Goal: Transaction & Acquisition: Book appointment/travel/reservation

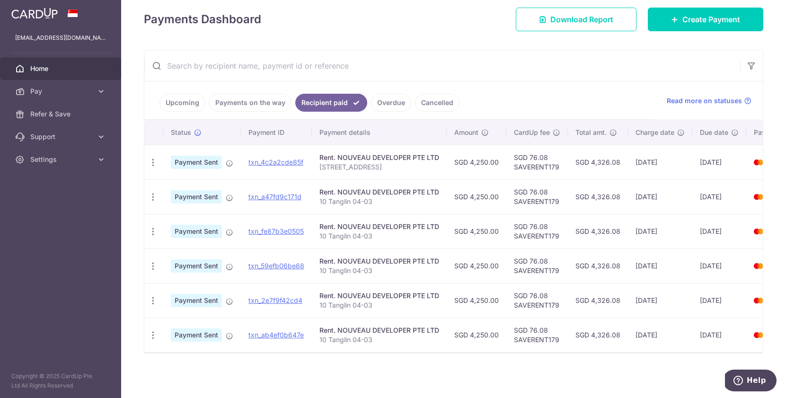
scroll to position [122, 0]
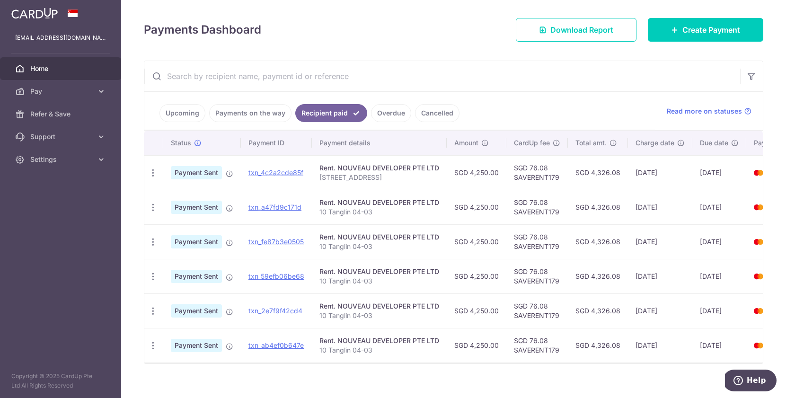
click at [187, 113] on link "Upcoming" at bounding box center [182, 113] width 46 height 18
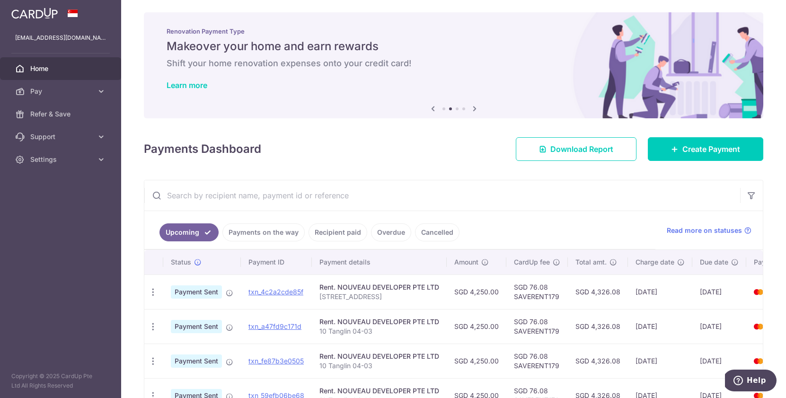
scroll to position [0, 0]
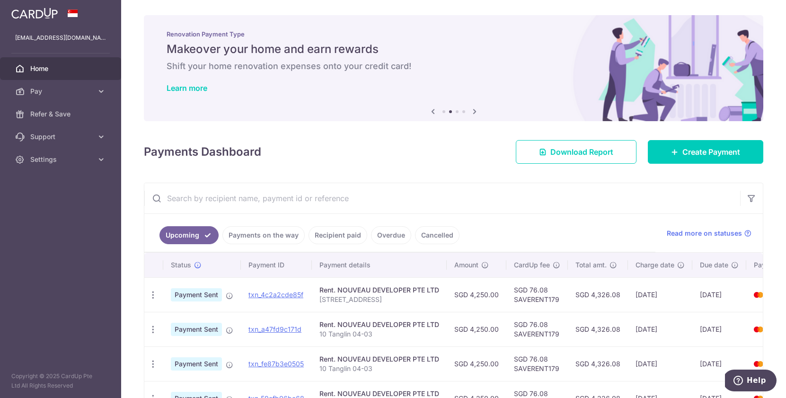
click at [305, 166] on div "× Pause Schedule Pause all future payments in this series Pause just this one p…" at bounding box center [453, 199] width 665 height 398
click at [262, 233] on link "Payments on the way" at bounding box center [263, 235] width 82 height 18
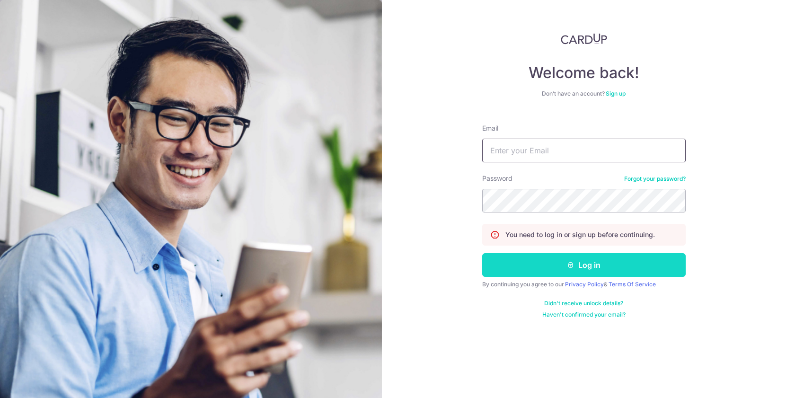
type input "[EMAIL_ADDRESS][DOMAIN_NAME]"
click at [580, 268] on button "Log in" at bounding box center [583, 265] width 203 height 24
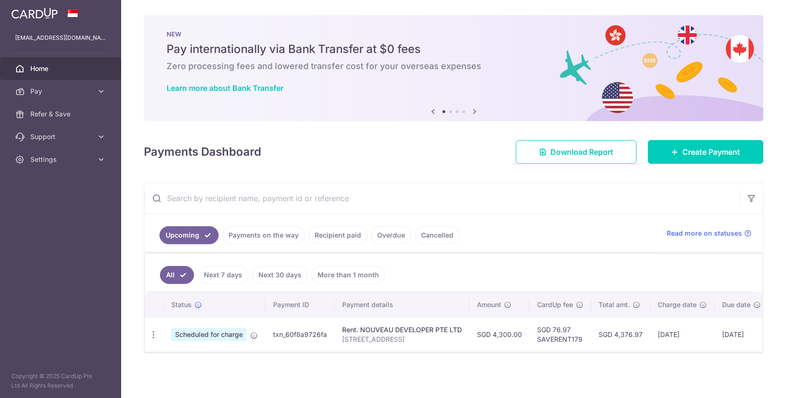
scroll to position [5, 0]
click at [237, 329] on span "Scheduled for charge" at bounding box center [208, 334] width 75 height 13
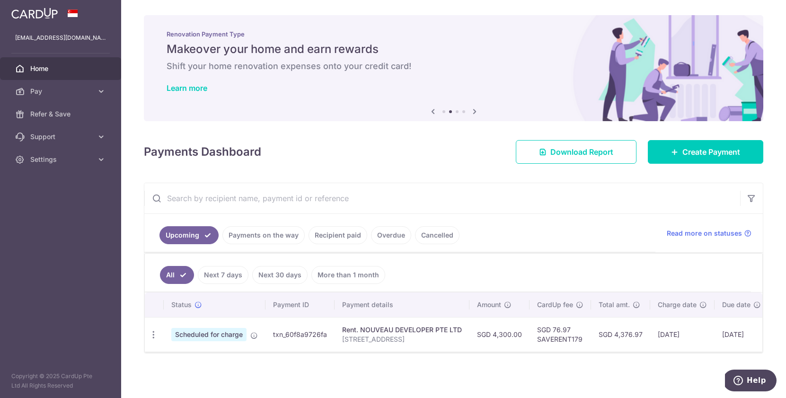
click at [285, 231] on link "Payments on the way" at bounding box center [263, 235] width 82 height 18
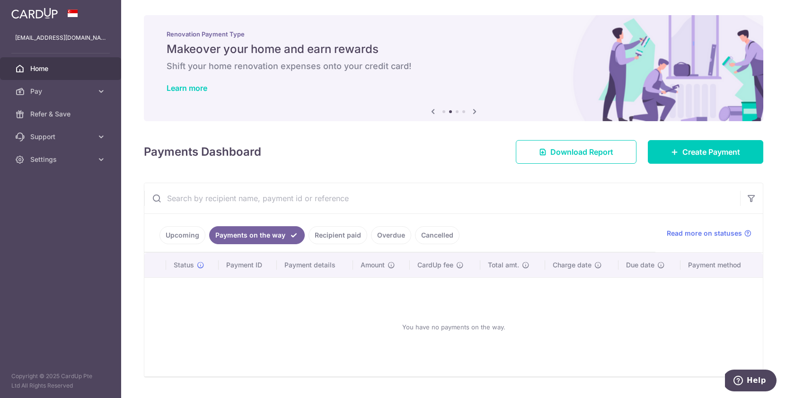
click at [181, 234] on link "Upcoming" at bounding box center [182, 235] width 46 height 18
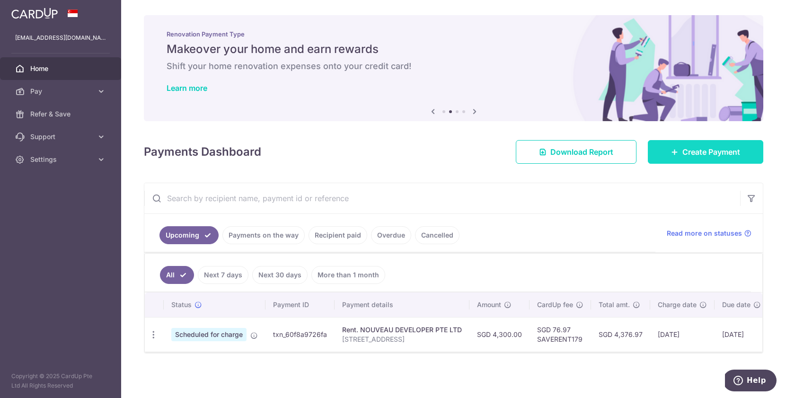
click at [685, 151] on span "Create Payment" at bounding box center [711, 151] width 58 height 11
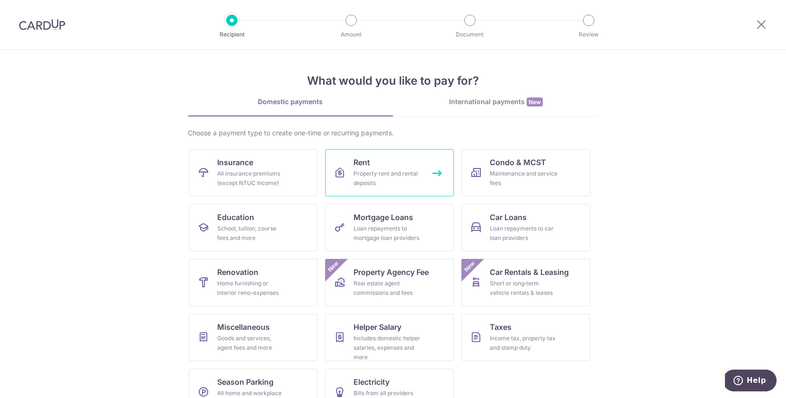
click at [370, 166] on link "Rent Property rent and rental deposits" at bounding box center [389, 172] width 129 height 47
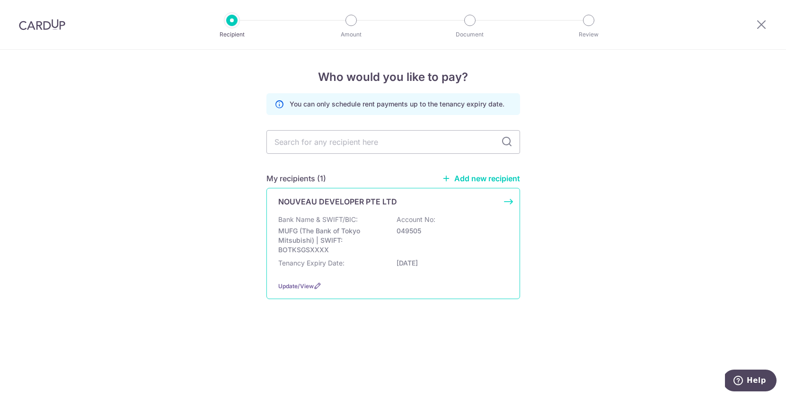
click at [407, 233] on p "049505" at bounding box center [450, 230] width 106 height 9
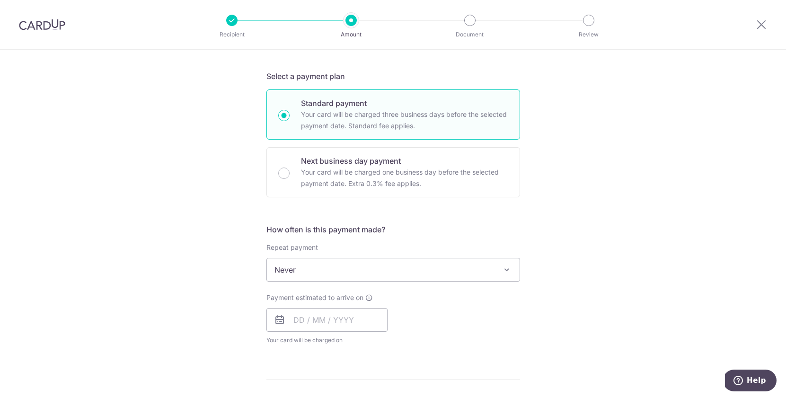
scroll to position [248, 0]
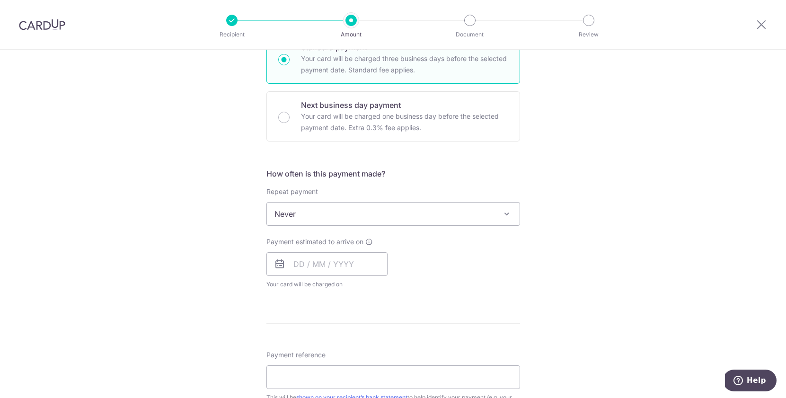
click at [467, 271] on div "Payment estimated to arrive on Your card will be charged on for the first payme…" at bounding box center [393, 263] width 265 height 52
click at [318, 202] on span "Never" at bounding box center [393, 214] width 254 height 24
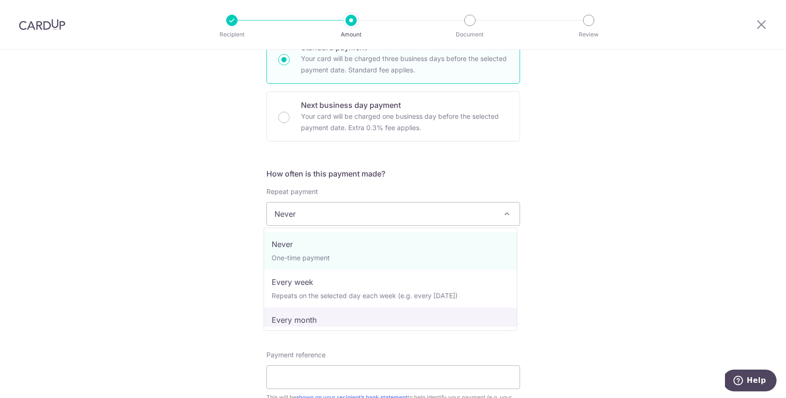
select select "3"
type input "31/07/2027"
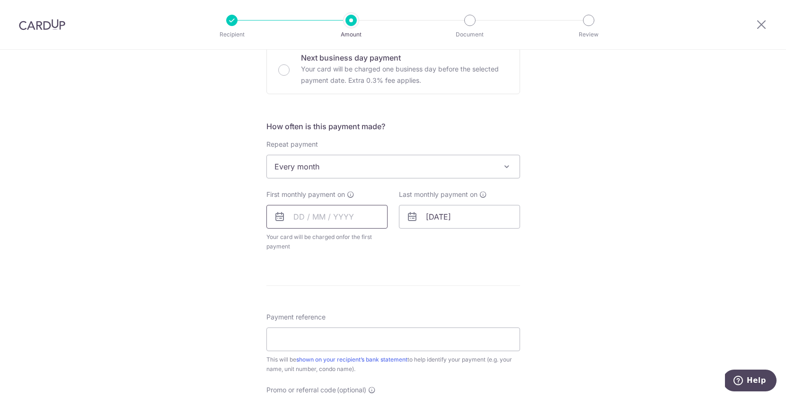
scroll to position [304, 0]
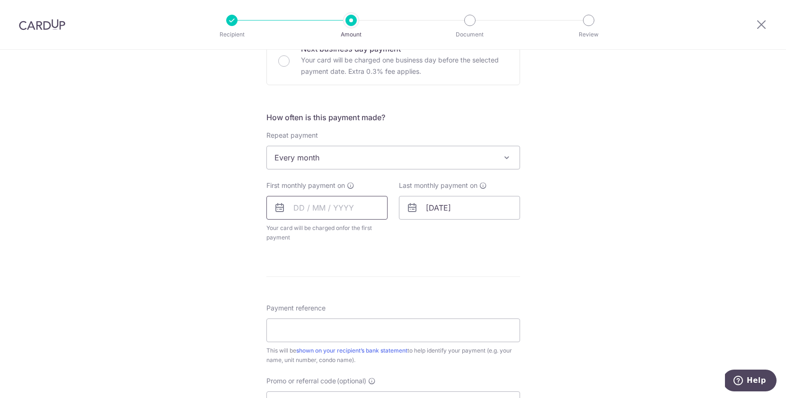
click at [337, 207] on input "text" at bounding box center [326, 208] width 121 height 24
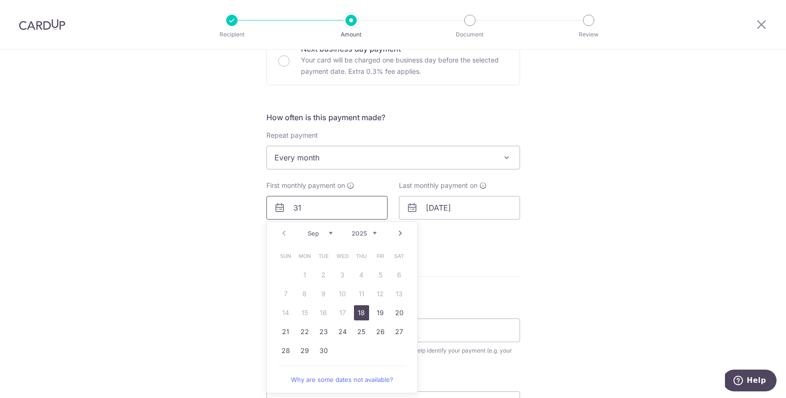
type input "31"
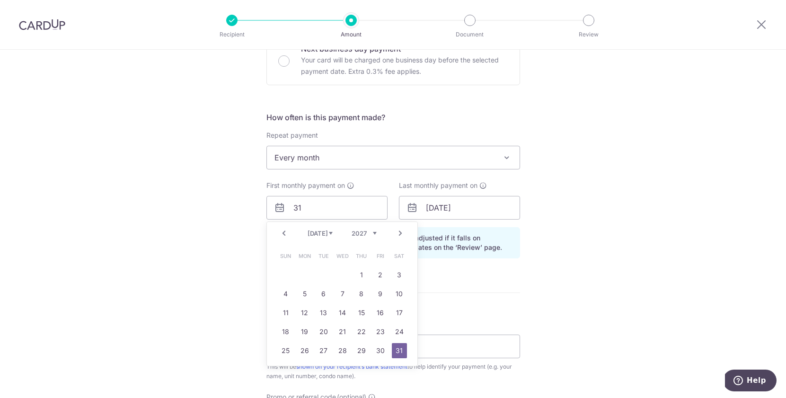
click at [278, 232] on link "Prev" at bounding box center [283, 233] width 11 height 11
click at [356, 234] on select "2025 2026 2027 2028 2029 2030 2031 2032 2033 2034 2035" at bounding box center [364, 233] width 25 height 8
click at [320, 236] on select "Jan Feb Mar Apr May Jun Jul Aug Sep Oct Nov Dec" at bounding box center [320, 233] width 25 height 8
click at [399, 353] on link "31" at bounding box center [399, 350] width 15 height 15
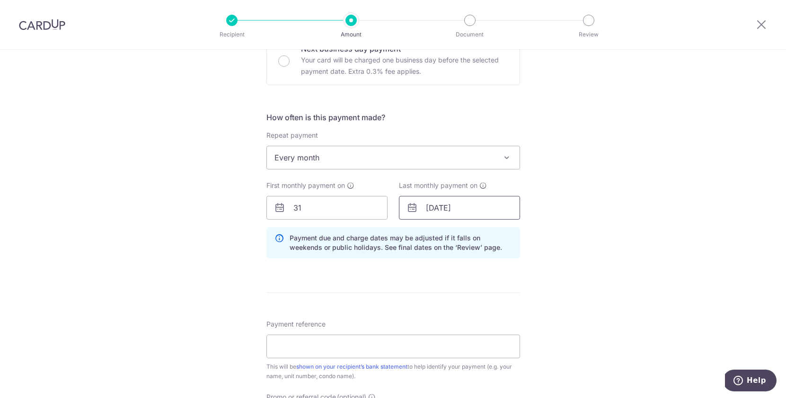
click at [461, 209] on input "31/10/2026" at bounding box center [459, 208] width 121 height 24
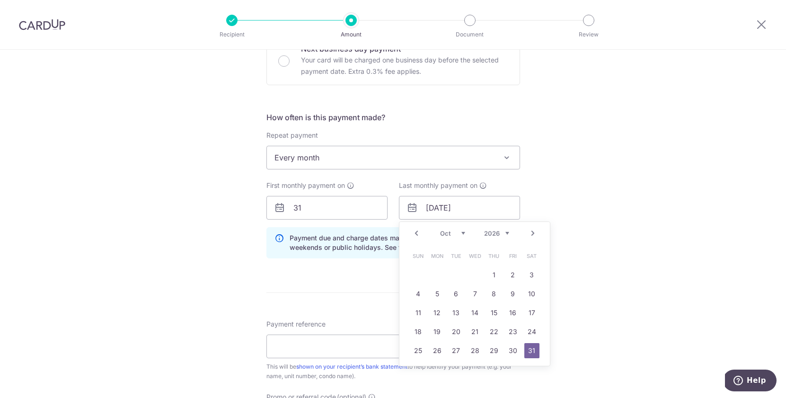
click at [459, 233] on select "Jan Feb Mar Apr May Jun Jul Aug Sep Oct Nov Dec" at bounding box center [452, 233] width 25 height 8
click at [505, 235] on select "2025 2026 2027 2028 2029 2030 2031 2032 2033 2034 2035" at bounding box center [496, 233] width 25 height 8
click at [475, 351] on link "30" at bounding box center [474, 350] width 15 height 15
type input "30/06/2027"
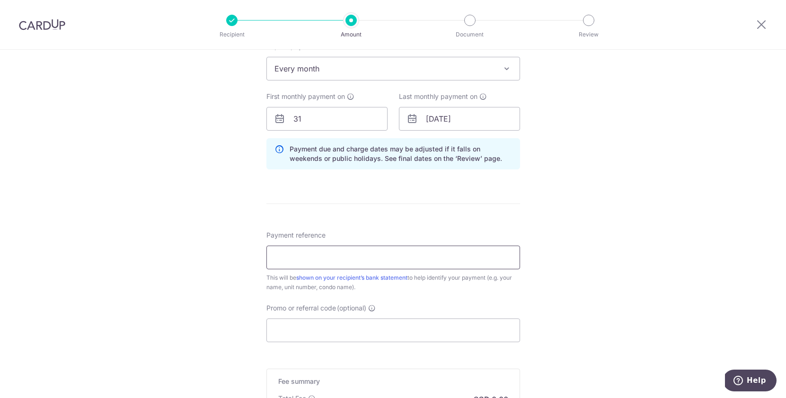
scroll to position [394, 0]
click at [329, 255] on input "Payment reference" at bounding box center [393, 257] width 254 height 24
type input "[STREET_ADDRESS]"
click at [593, 249] on div "Tell us more about your payment Enter payment amount SGD Select Card Select opt…" at bounding box center [393, 97] width 786 height 882
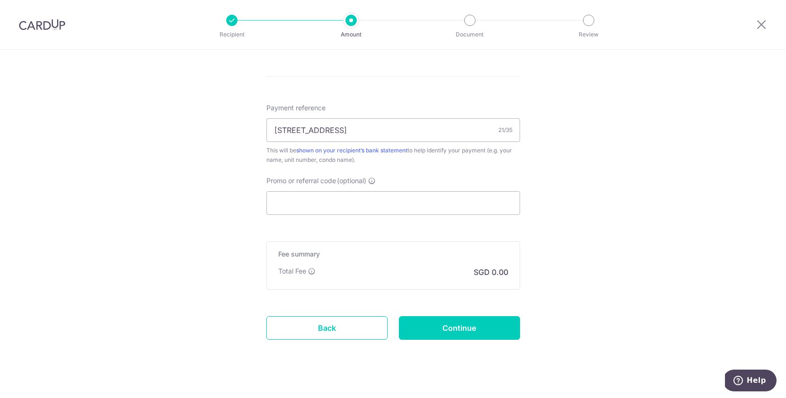
scroll to position [533, 0]
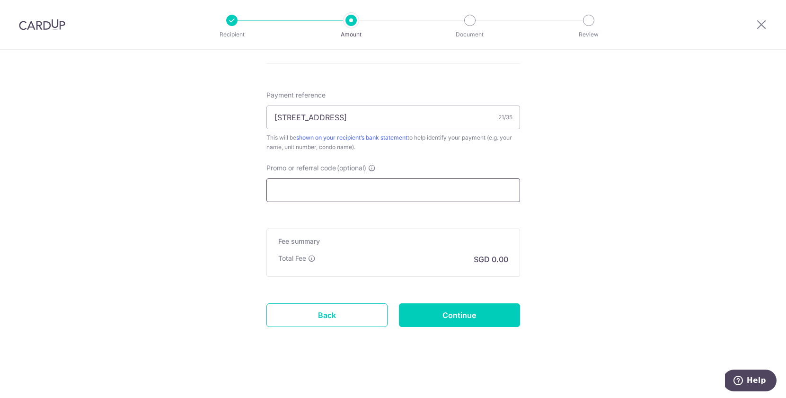
click at [449, 189] on input "Promo or referral code (optional)" at bounding box center [393, 190] width 254 height 24
click at [296, 191] on input "Promo or referral code (optional)" at bounding box center [393, 190] width 254 height 24
paste input "SAVERENT179"
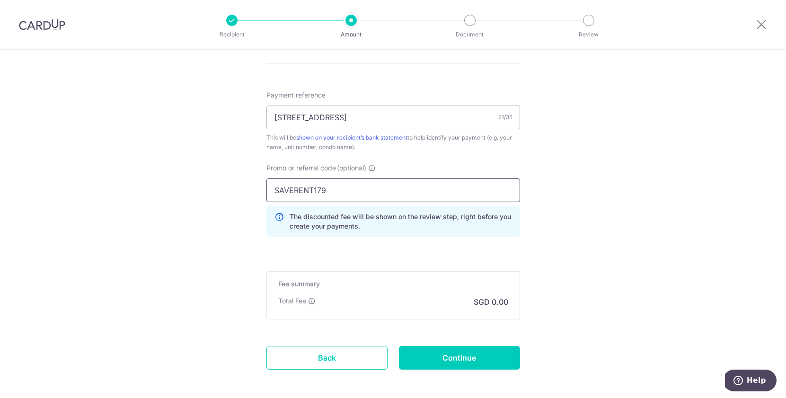
type input "SAVERENT179"
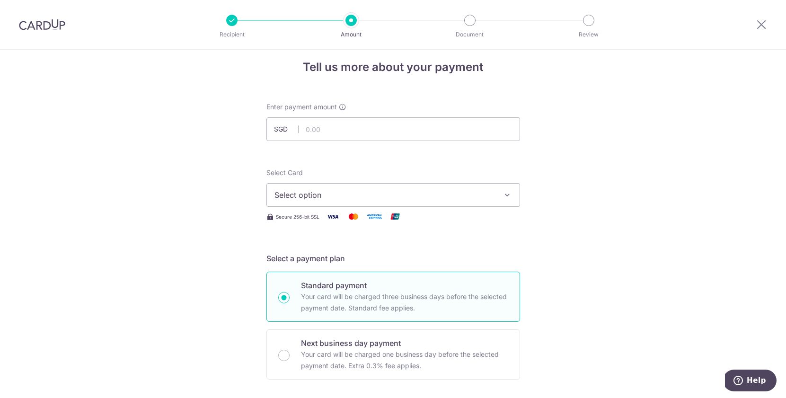
scroll to position [0, 0]
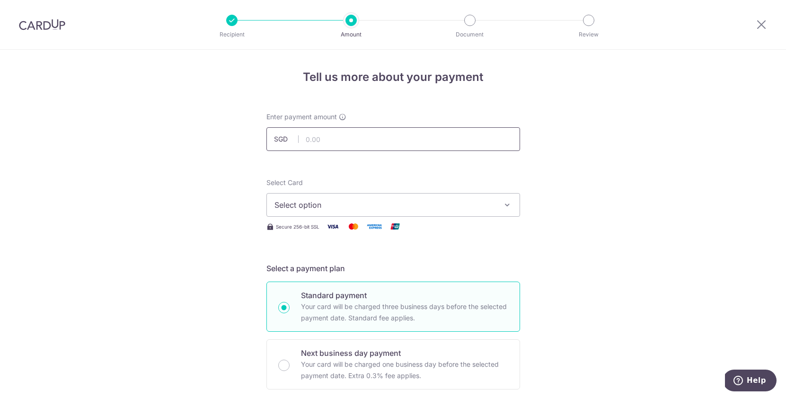
click at [351, 138] on input "text" at bounding box center [393, 139] width 254 height 24
type input "4,300.00"
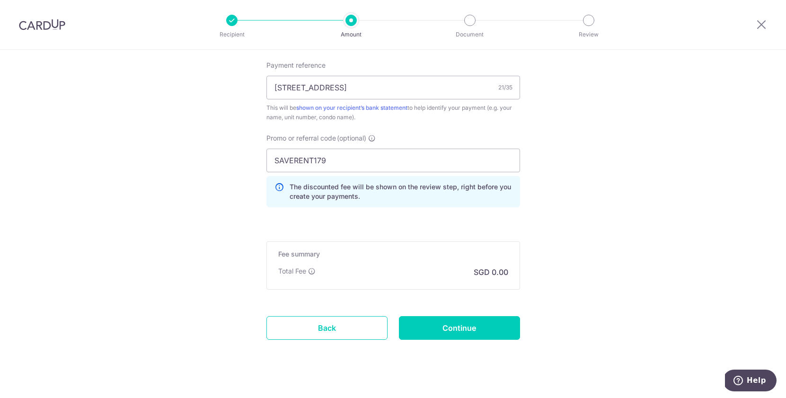
scroll to position [565, 0]
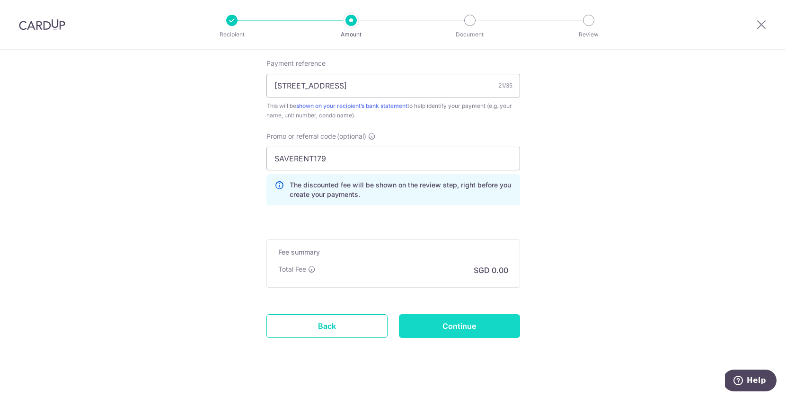
click at [467, 325] on input "Continue" at bounding box center [459, 326] width 121 height 24
type input "Create Schedule"
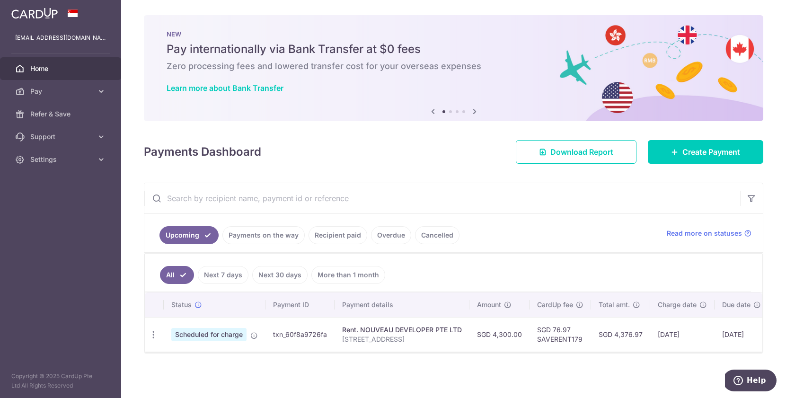
scroll to position [2, 0]
click at [557, 338] on td "SGD 76.97 SAVERENT179" at bounding box center [560, 334] width 62 height 35
copy td "SAVERENT179"
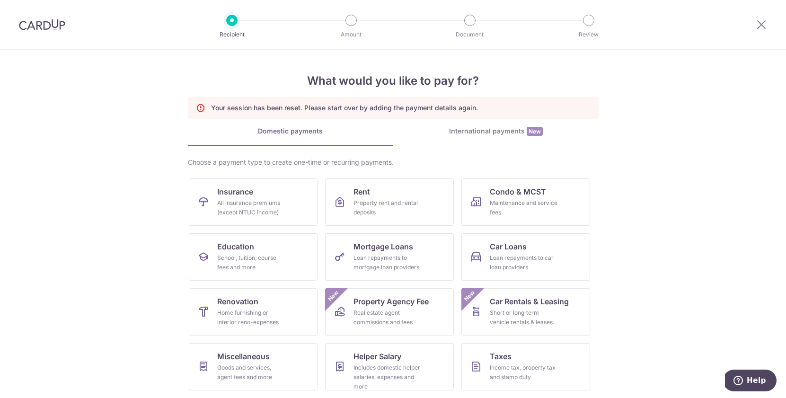
click at [387, 109] on p "Your session has been reset. Please start over by adding the payment details ag…" at bounding box center [344, 107] width 267 height 9
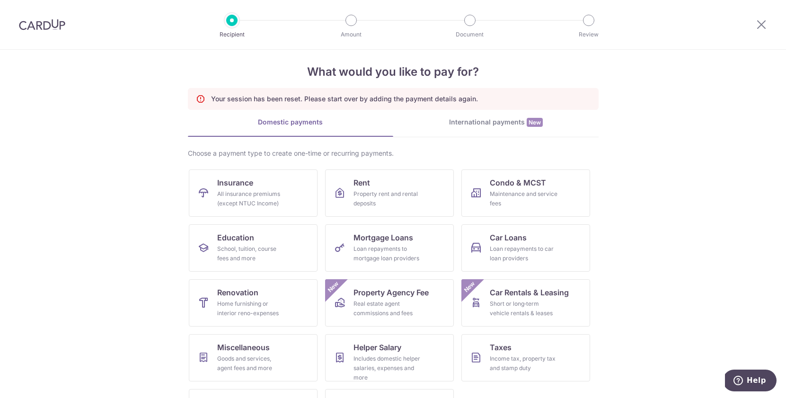
scroll to position [9, 0]
click at [391, 190] on div "Property rent and rental deposits" at bounding box center [387, 198] width 68 height 19
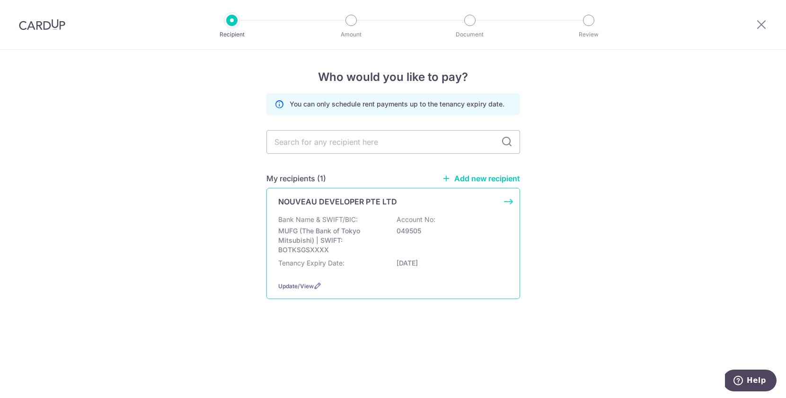
click at [399, 221] on p "Account No:" at bounding box center [416, 219] width 39 height 9
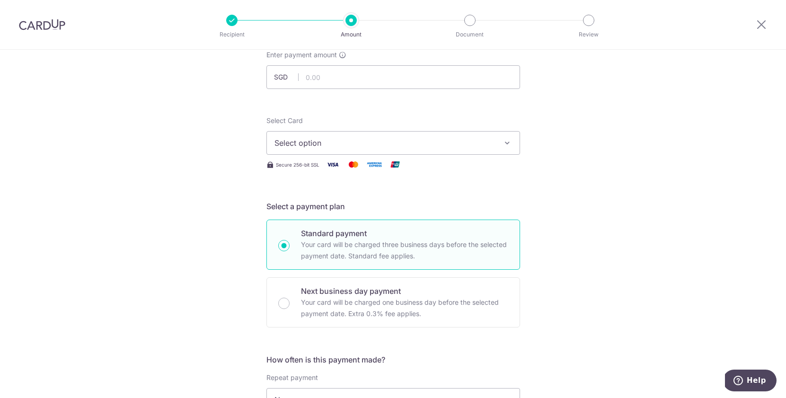
scroll to position [74, 0]
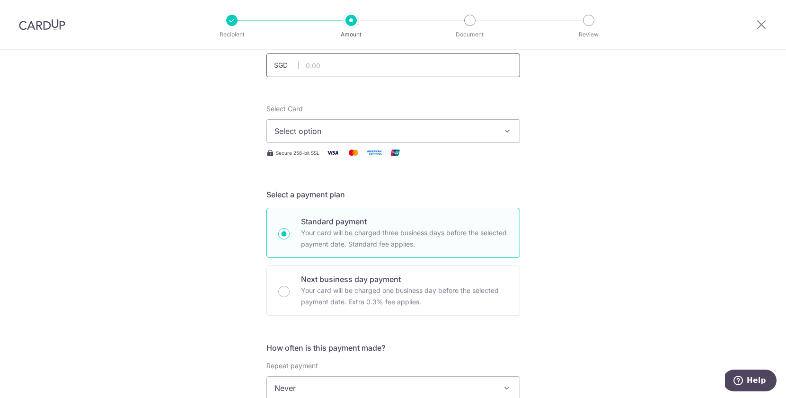
click at [362, 66] on input "text" at bounding box center [393, 65] width 254 height 24
type input "4,300.00"
click at [356, 130] on span "Select option" at bounding box center [384, 130] width 220 height 11
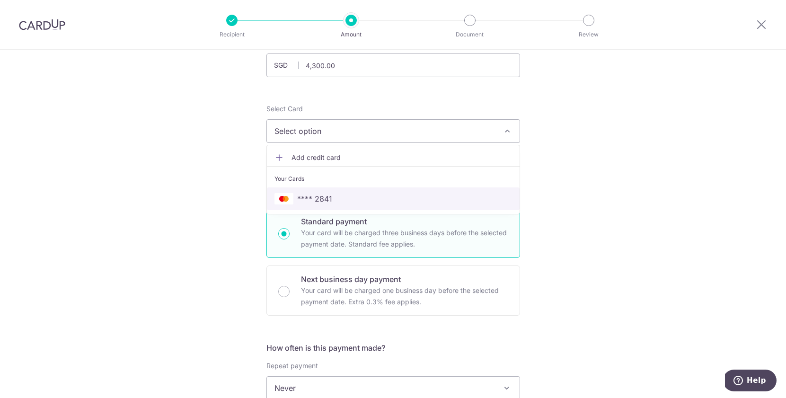
click at [333, 200] on span "**** 2841" at bounding box center [393, 198] width 238 height 11
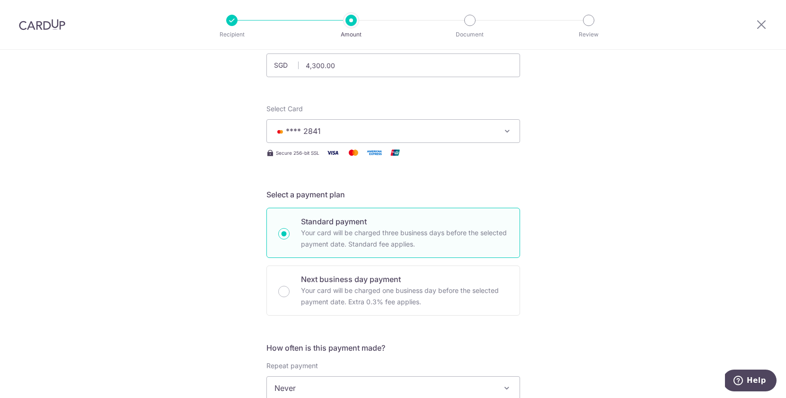
click at [520, 167] on div "Tell us more about your payment Enter payment amount SGD 4,300.00 4300.00 Selec…" at bounding box center [393, 404] width 786 height 856
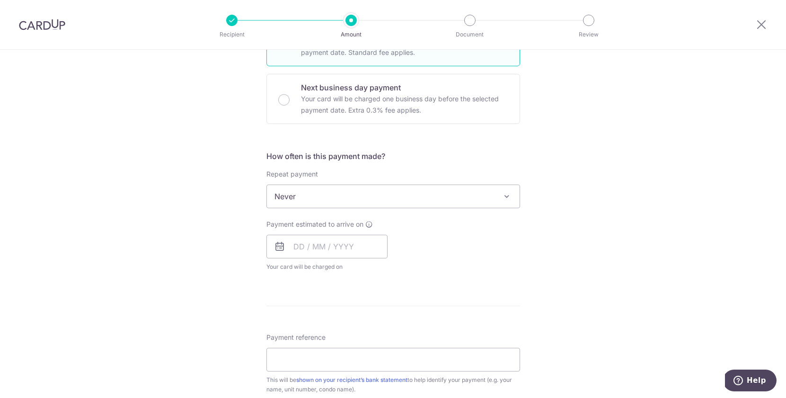
scroll to position [305, 0]
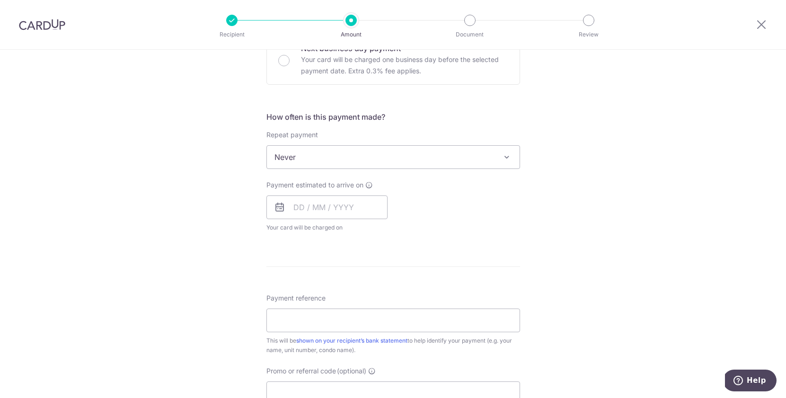
click at [373, 154] on span "Never" at bounding box center [393, 157] width 253 height 23
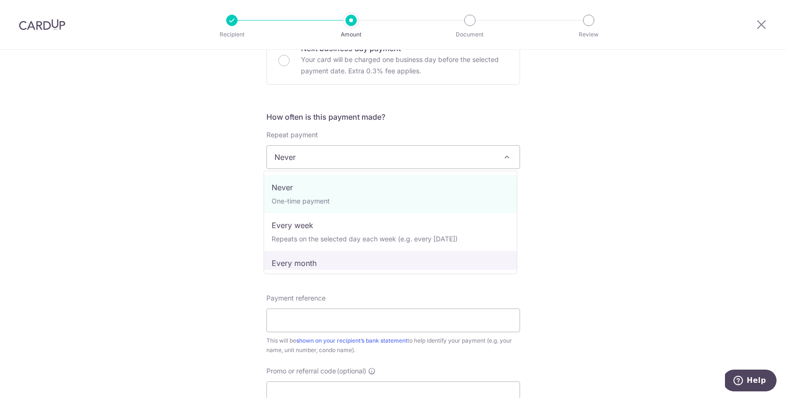
select select "3"
type input "31/07/2027"
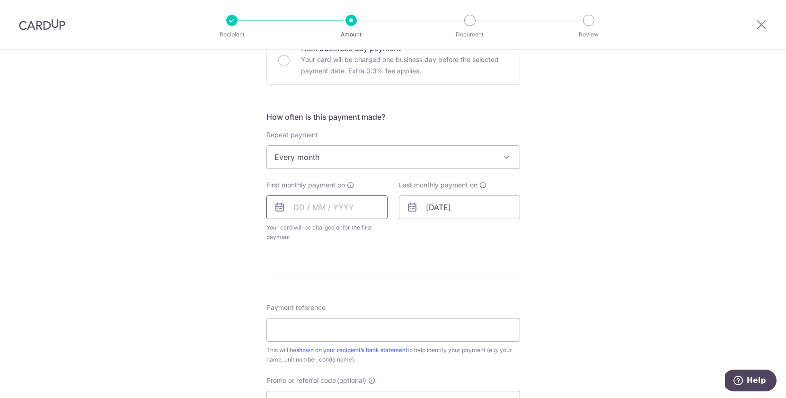
click at [324, 206] on input "text" at bounding box center [326, 207] width 121 height 24
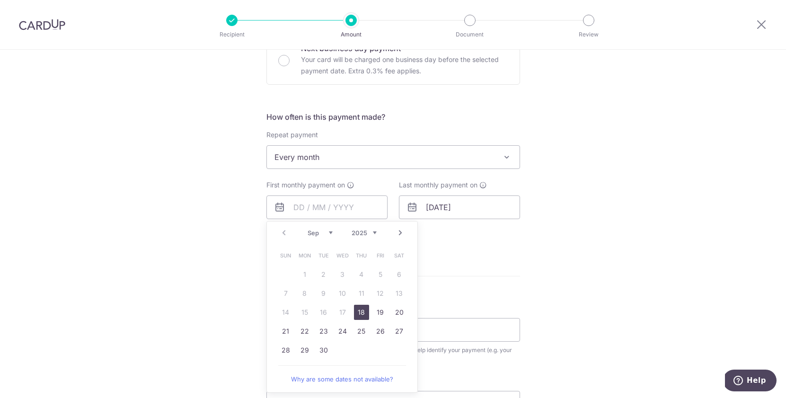
click at [266, 247] on div "Prev Next Sep Oct Nov Dec 2025 2026 2027 2028 2029 2030 2031 2032 2033 2034 203…" at bounding box center [341, 307] width 151 height 172
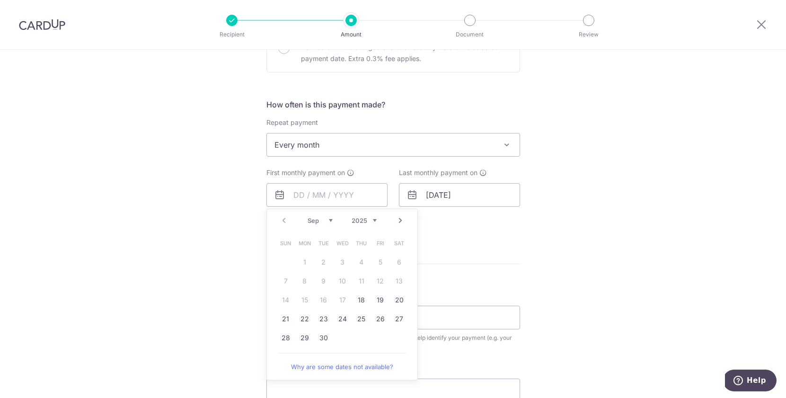
scroll to position [318, 0]
click at [327, 218] on select "Sep Oct Nov Dec" at bounding box center [320, 219] width 25 height 8
click at [308, 215] on select "Sep Oct Nov Dec" at bounding box center [320, 219] width 25 height 8
click at [326, 219] on select "Sep Oct Nov Dec" at bounding box center [320, 219] width 25 height 8
click at [376, 337] on link "31" at bounding box center [380, 336] width 15 height 15
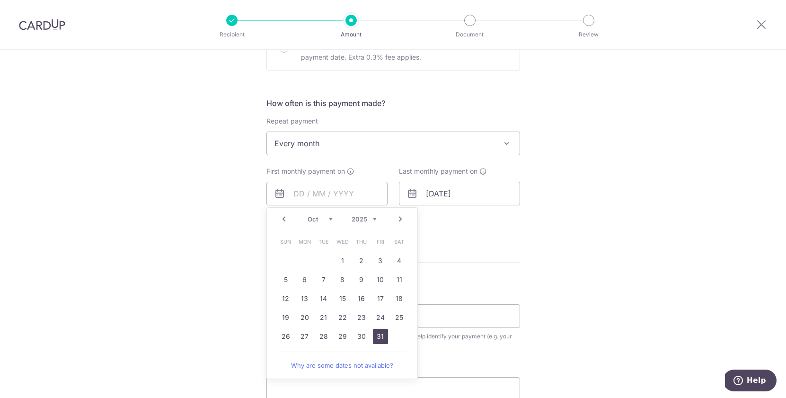
type input "[DATE]"
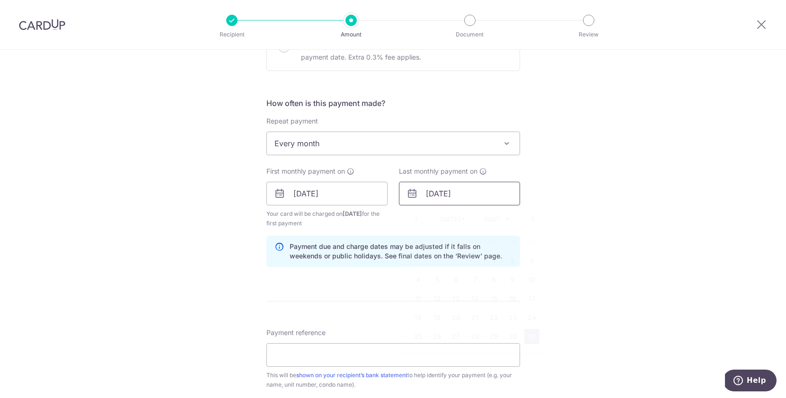
click at [457, 195] on input "31/07/2027" at bounding box center [459, 194] width 121 height 24
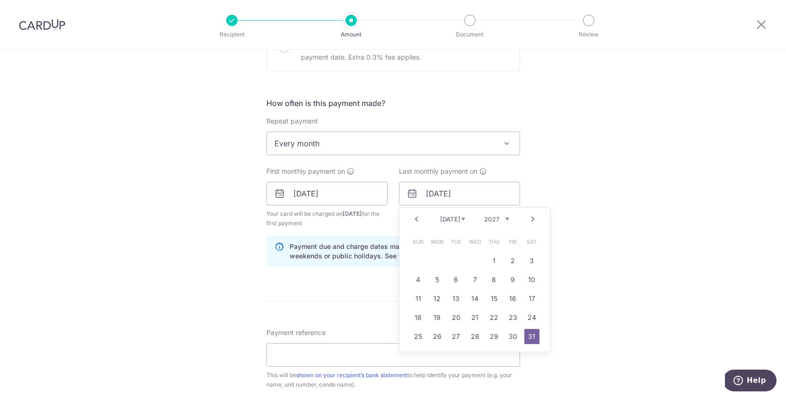
click at [460, 220] on select "Jan Feb Mar Apr May Jun Jul Aug Sep Oct Nov Dec" at bounding box center [452, 219] width 25 height 8
click at [474, 338] on link "30" at bounding box center [474, 336] width 15 height 15
type input "30/06/2027"
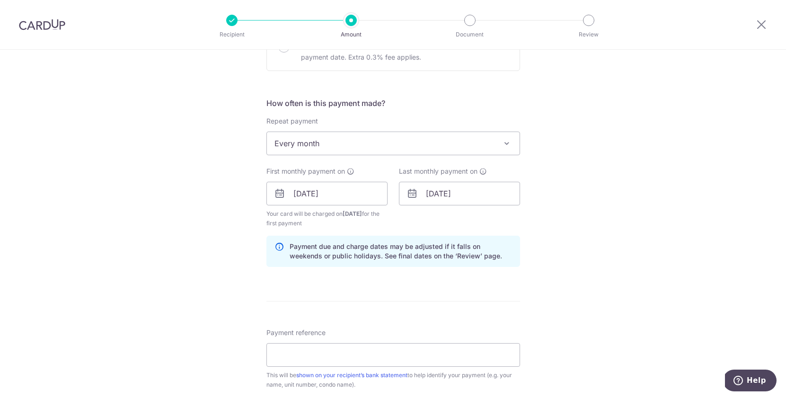
click at [596, 282] on div "Tell us more about your payment Enter payment amount SGD 4,300.00 4300.00 Selec…" at bounding box center [393, 183] width 786 height 904
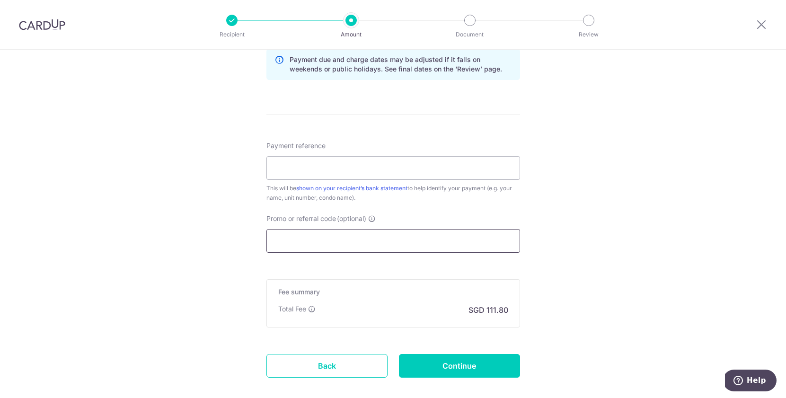
click at [303, 238] on input "Promo or referral code (optional)" at bounding box center [393, 241] width 254 height 24
paste input "SAVERENT179"
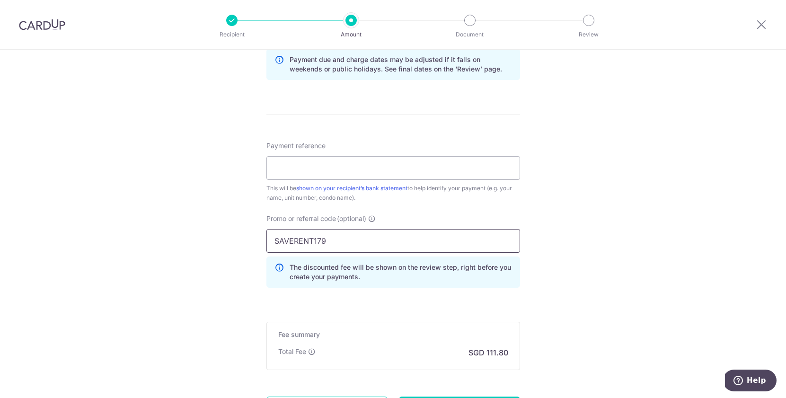
type input "SAVERENT179"
click at [588, 235] on div "Tell us more about your payment Enter payment amount SGD 4,300.00 4300.00 Selec…" at bounding box center [393, 17] width 786 height 947
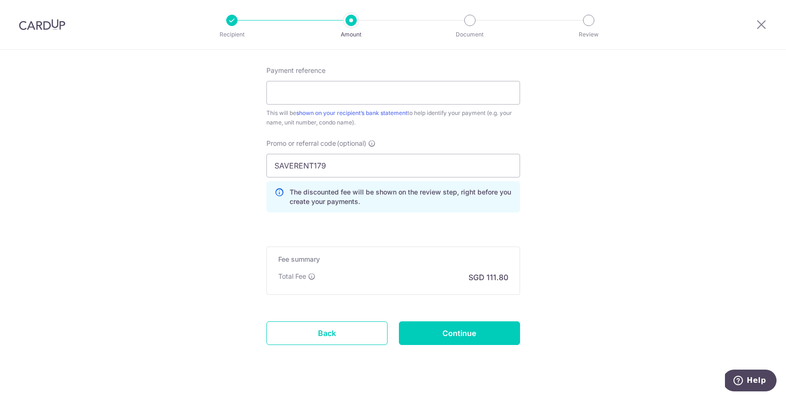
scroll to position [599, 0]
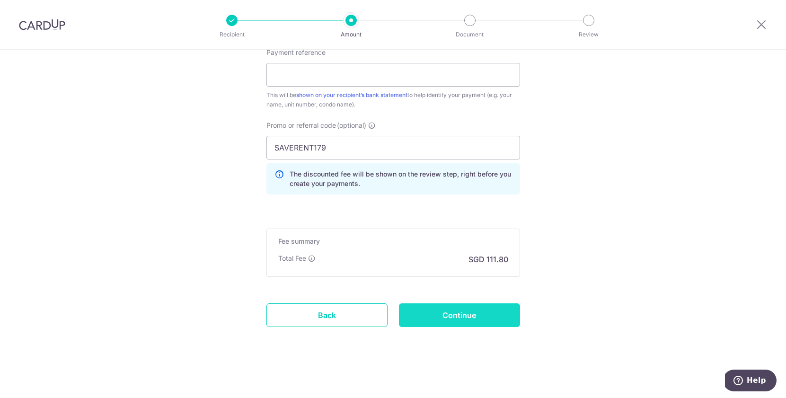
click at [464, 317] on input "Continue" at bounding box center [459, 315] width 121 height 24
type input "Create Schedule"
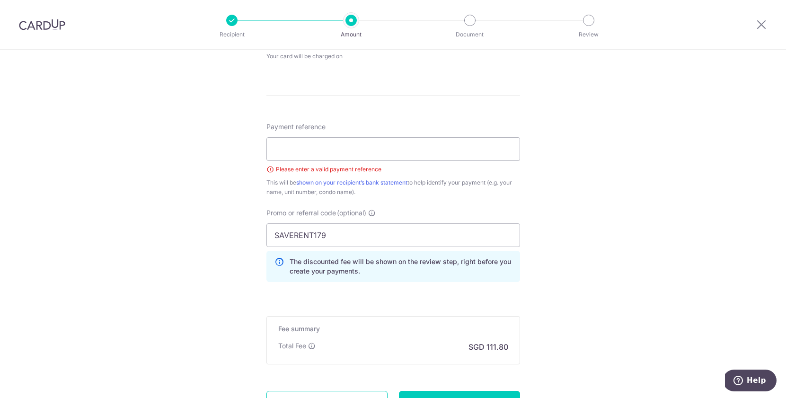
scroll to position [430, 0]
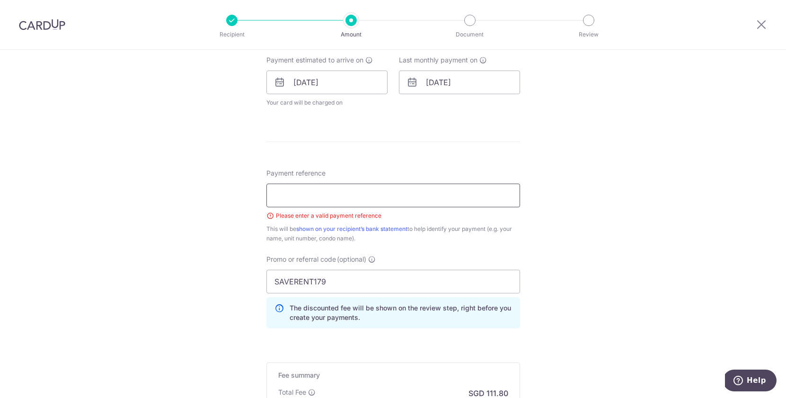
click at [334, 197] on input "Payment reference" at bounding box center [393, 196] width 254 height 24
type input "[STREET_ADDRESS]"
drag, startPoint x: 631, startPoint y: 206, endPoint x: 609, endPoint y: 211, distance: 22.3
click at [629, 209] on div "Tell us more about your payment Enter payment amount SGD 4,300.00 4300.00 Selec…" at bounding box center [393, 76] width 786 height 912
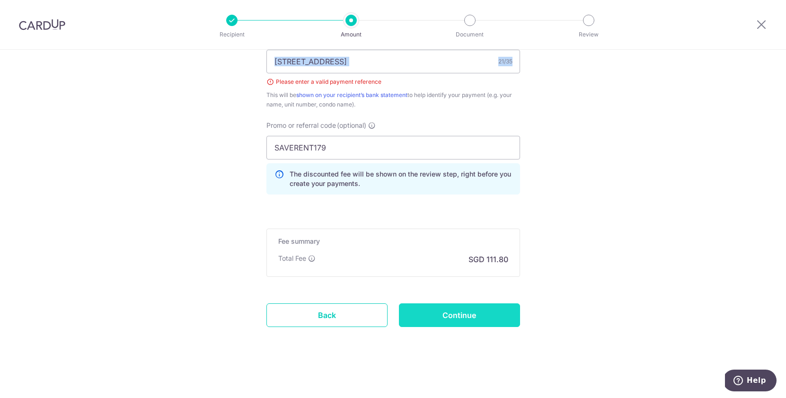
click at [470, 316] on input "Continue" at bounding box center [459, 315] width 121 height 24
type input "Create Schedule"
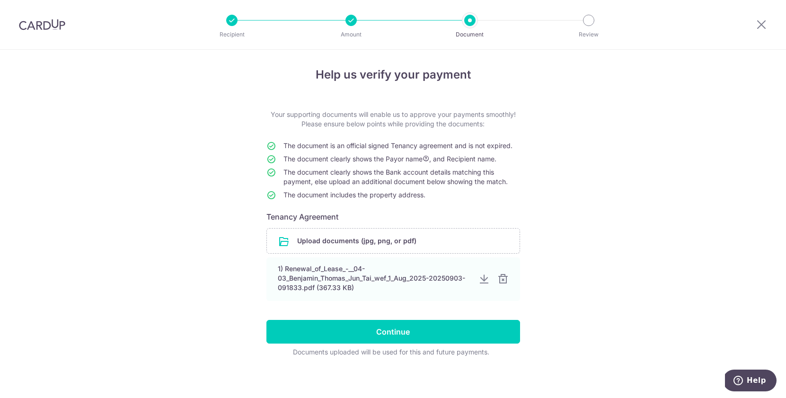
scroll to position [6, 0]
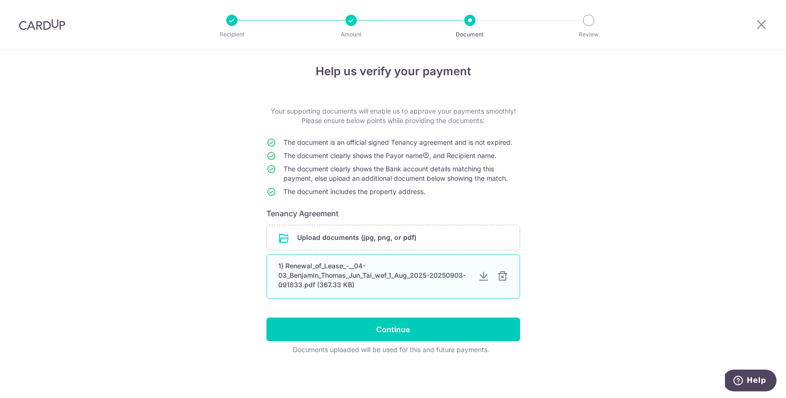
click at [393, 276] on div "1) Renewal_of_Lease_-__04-03_Benjamin_Thomas_Jun_Tai_wef_1_Aug_2025-20250903-09…" at bounding box center [374, 275] width 192 height 28
click at [318, 280] on div "1) Renewal_of_Lease_-__04-03_Benjamin_Thomas_Jun_Tai_wef_1_Aug_2025-20250903-09…" at bounding box center [374, 275] width 192 height 28
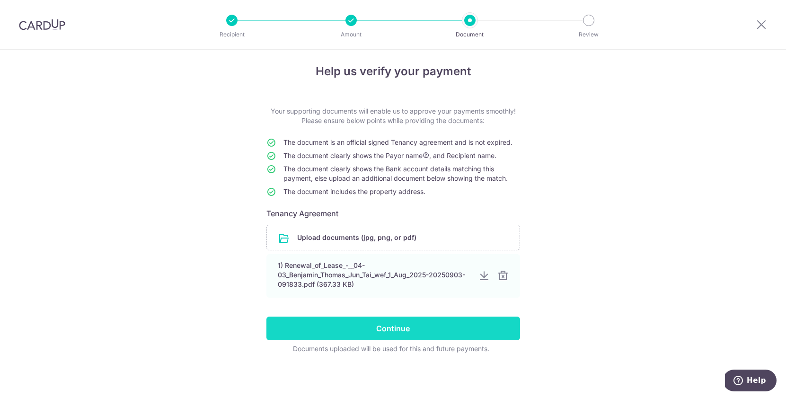
click at [385, 328] on input "Continue" at bounding box center [393, 329] width 254 height 24
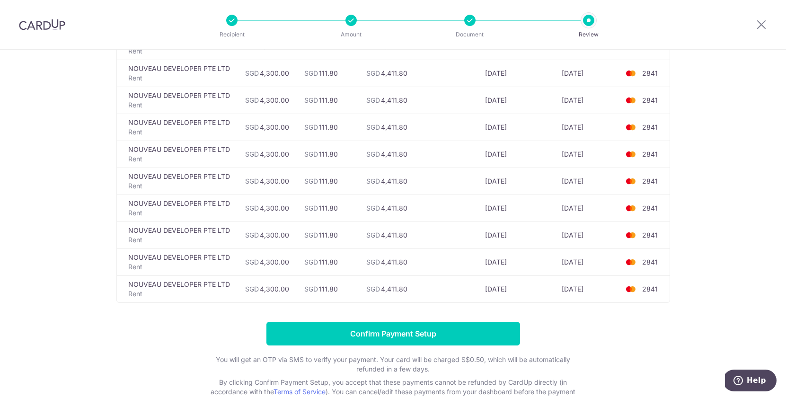
scroll to position [484, 0]
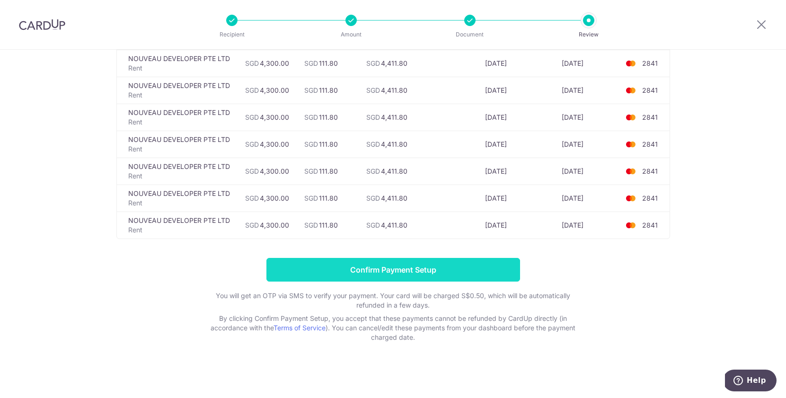
click at [381, 270] on input "Confirm Payment Setup" at bounding box center [393, 270] width 254 height 24
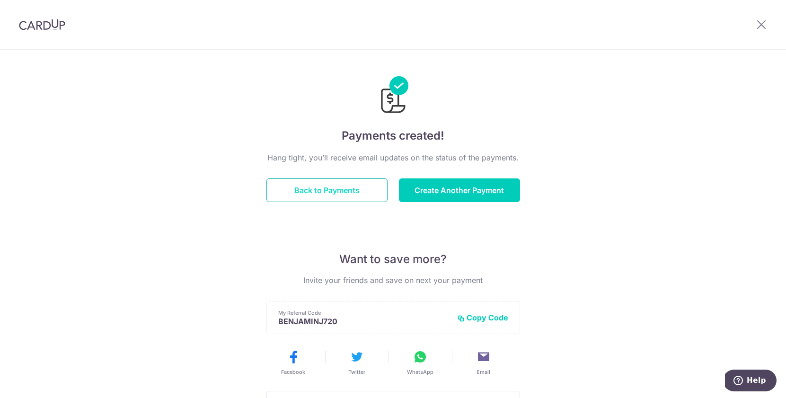
click at [343, 188] on button "Back to Payments" at bounding box center [326, 190] width 121 height 24
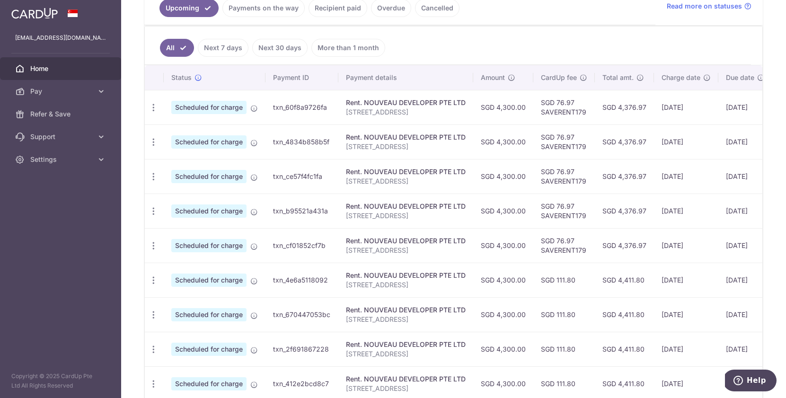
scroll to position [232, 0]
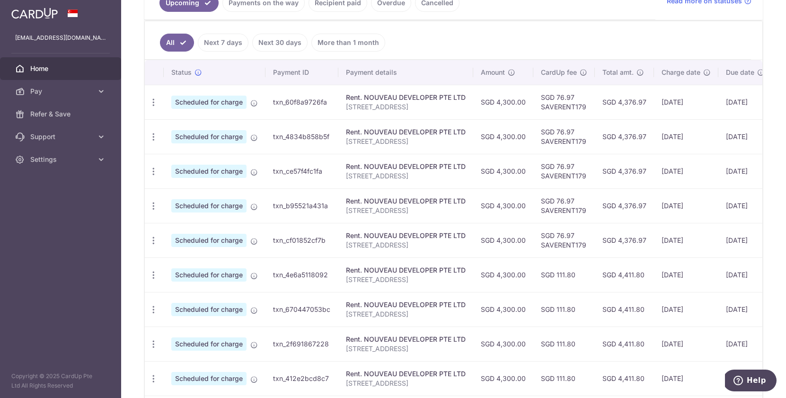
click at [437, 234] on div "Rent. NOUVEAU DEVELOPER PTE LTD" at bounding box center [406, 235] width 120 height 9
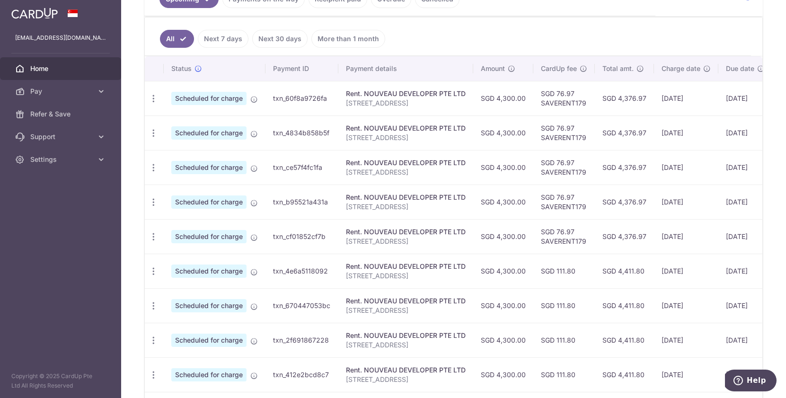
scroll to position [244, 0]
